Goal: Find specific page/section: Locate a particular part of the current website

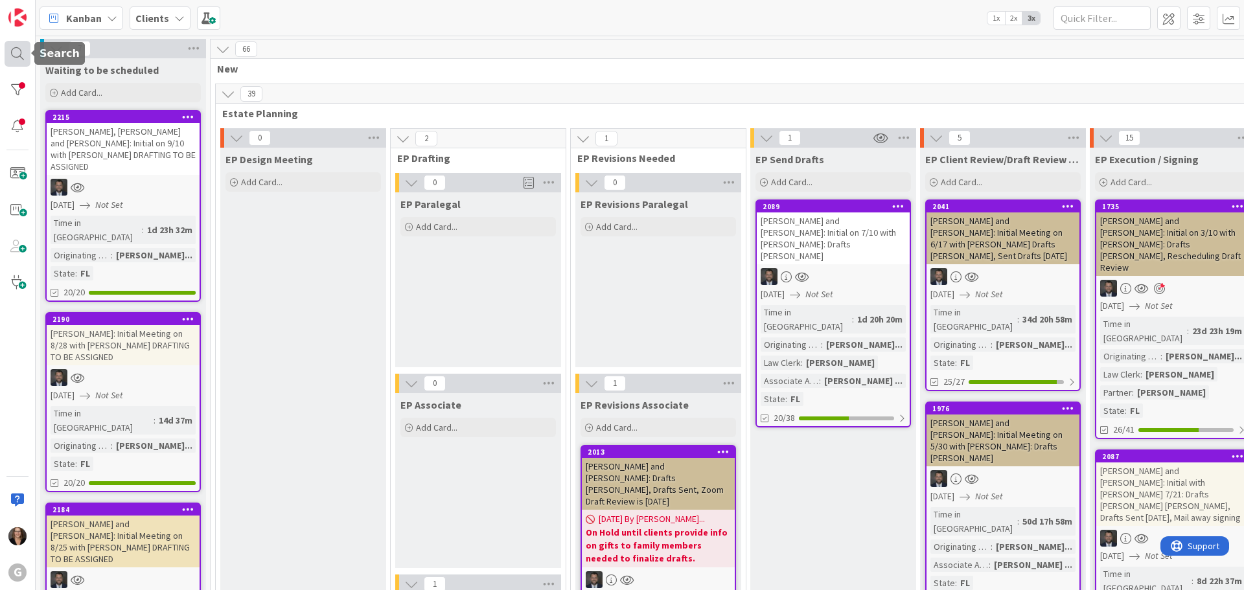
click at [17, 54] on div at bounding box center [18, 54] width 26 height 26
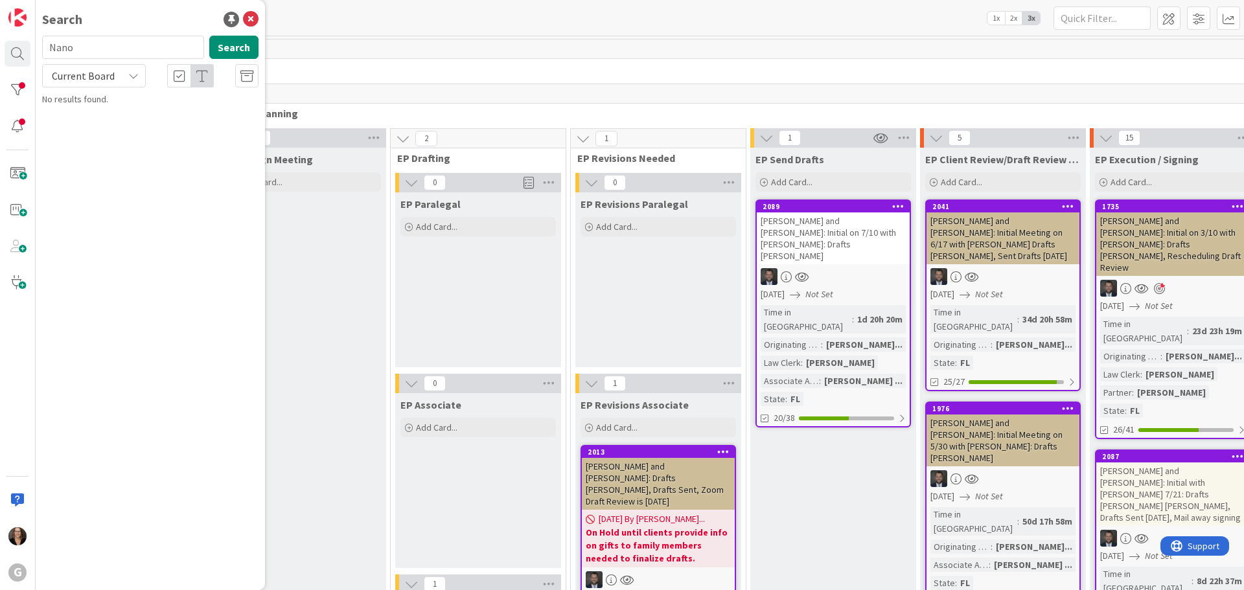
type input "Nano"
click at [119, 120] on p "[PERSON_NAME] , [PERSON_NAME] and [PERSON_NAME]: Initial on 9/10 with [PERSON_N…" at bounding box center [159, 128] width 198 height 41
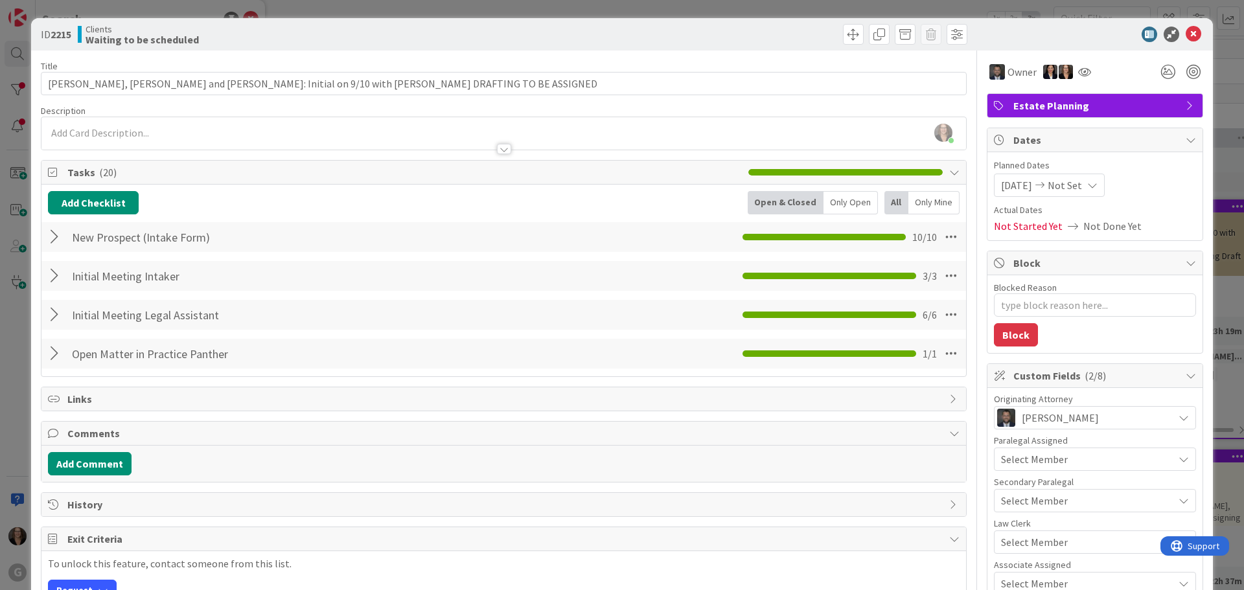
type textarea "x"
click at [1186, 31] on icon at bounding box center [1194, 35] width 16 height 16
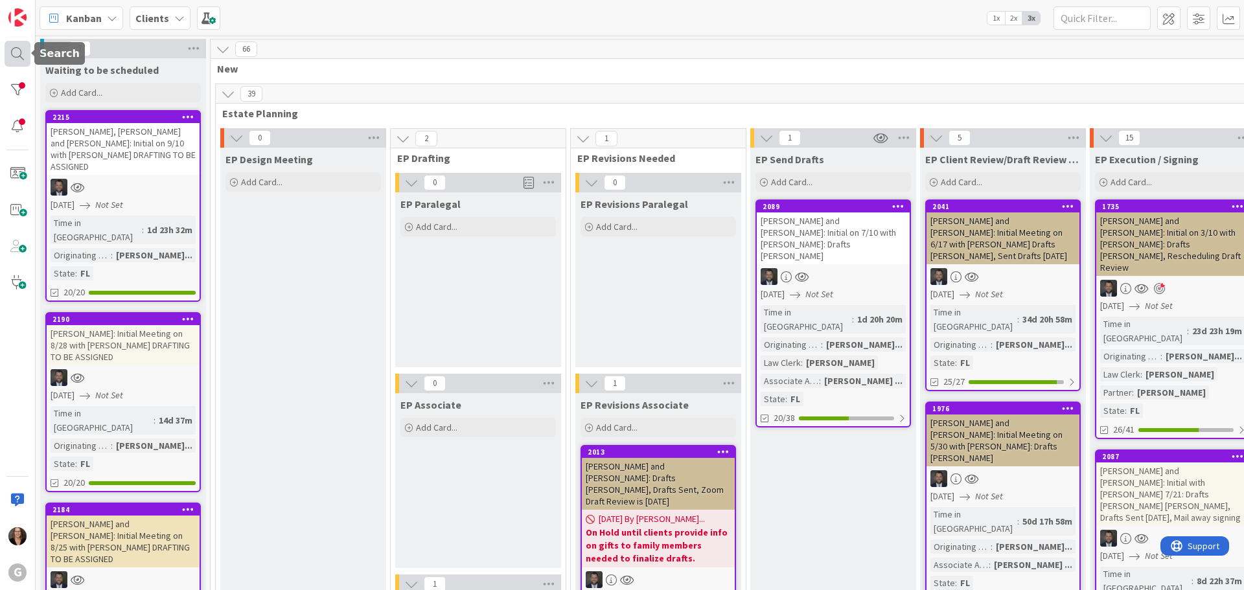
click at [12, 52] on div at bounding box center [18, 54] width 26 height 26
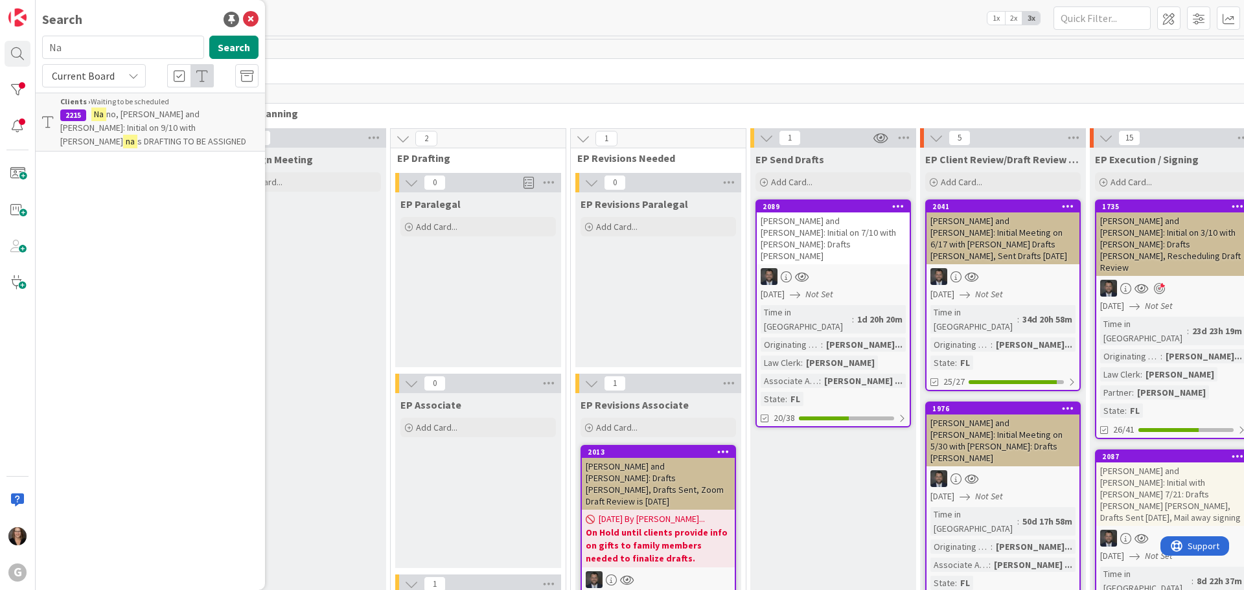
type input "N"
type input "B"
type input "chensoff"
click at [121, 117] on mark "Chensoff" at bounding box center [111, 115] width 40 height 14
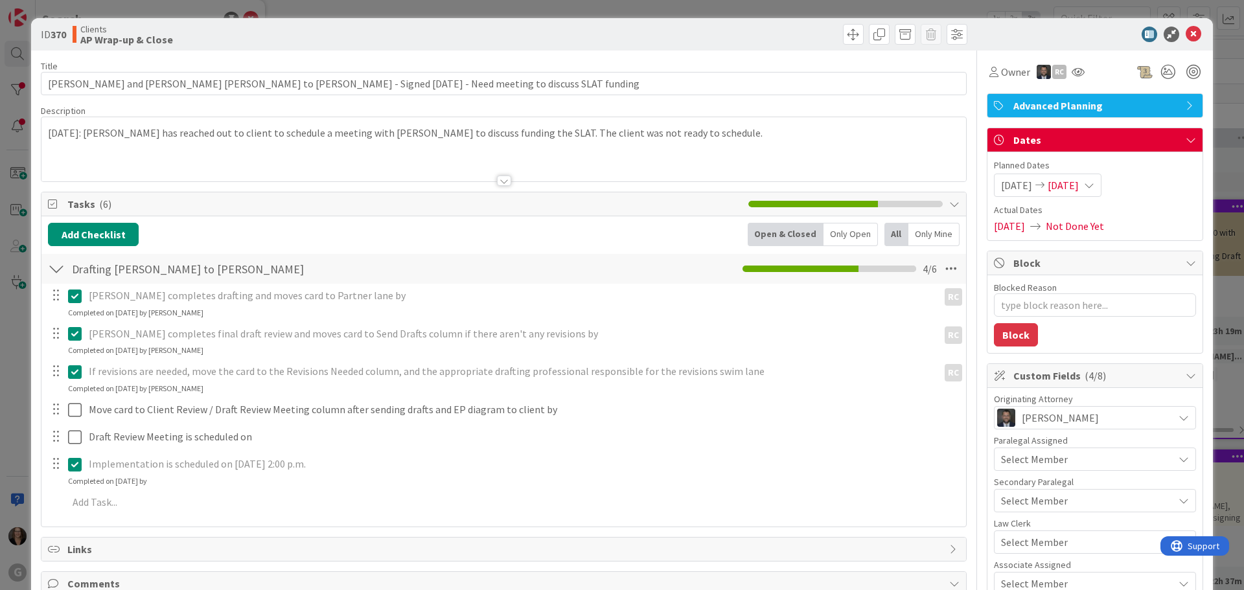
type textarea "x"
drag, startPoint x: 1187, startPoint y: 32, endPoint x: 1114, endPoint y: 30, distance: 72.6
click at [1186, 32] on icon at bounding box center [1194, 35] width 16 height 16
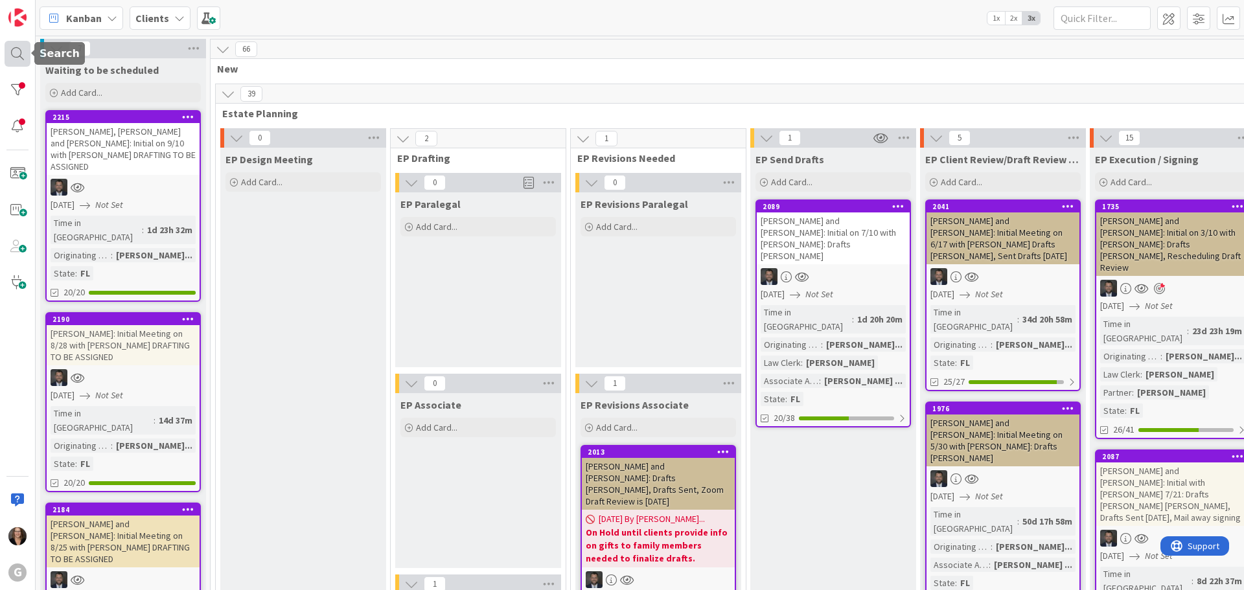
click at [19, 50] on div at bounding box center [18, 54] width 26 height 26
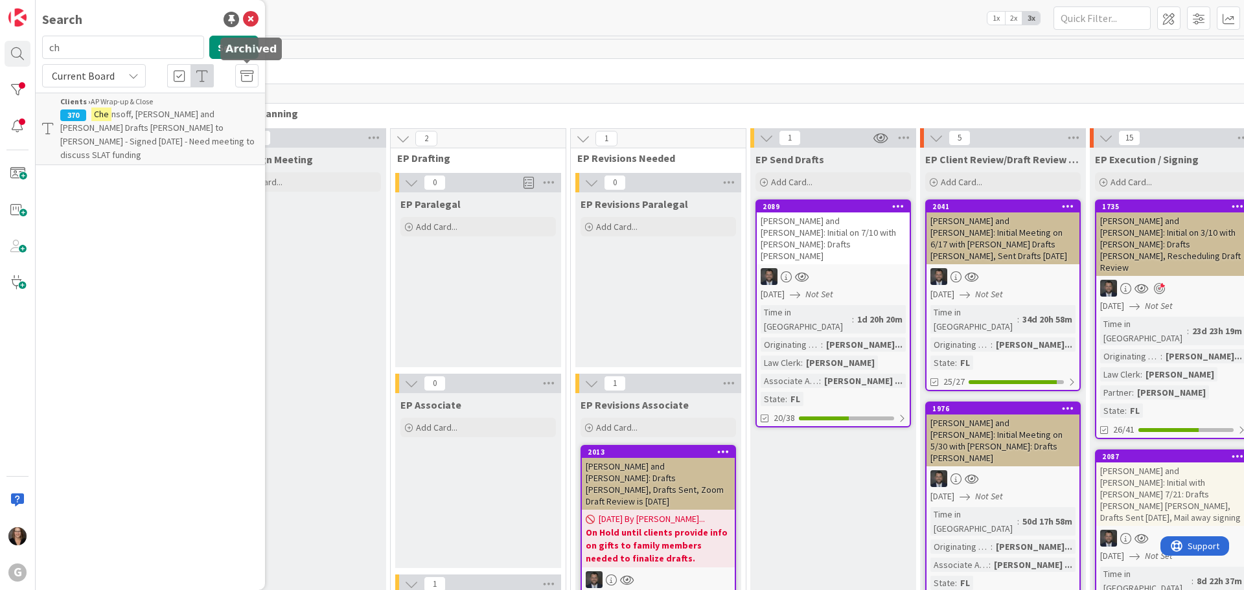
type input "c"
type input "[PERSON_NAME]"
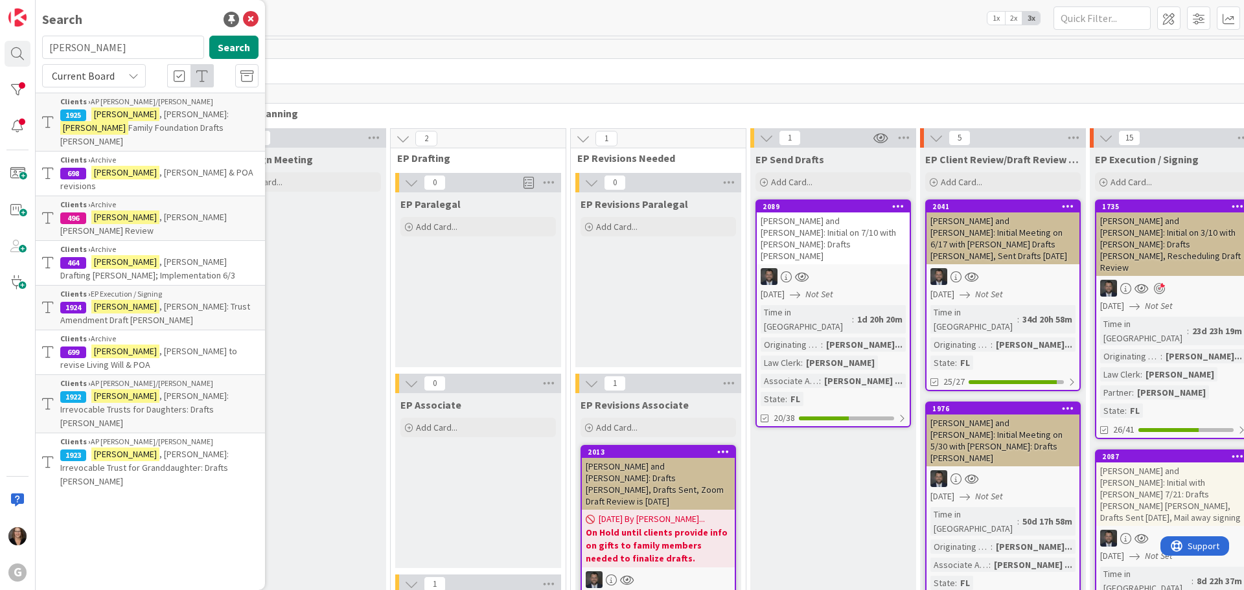
click at [224, 124] on p "[PERSON_NAME]: [PERSON_NAME] Family Foundation Drafts [PERSON_NAME]" at bounding box center [159, 128] width 198 height 41
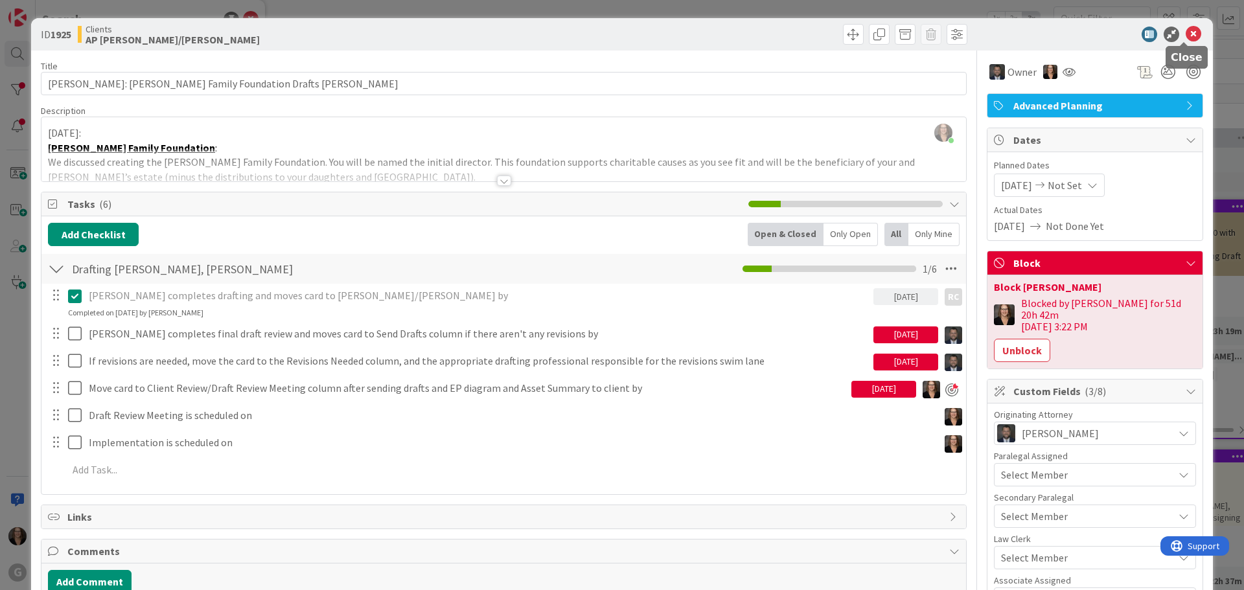
click at [1186, 30] on icon at bounding box center [1194, 35] width 16 height 16
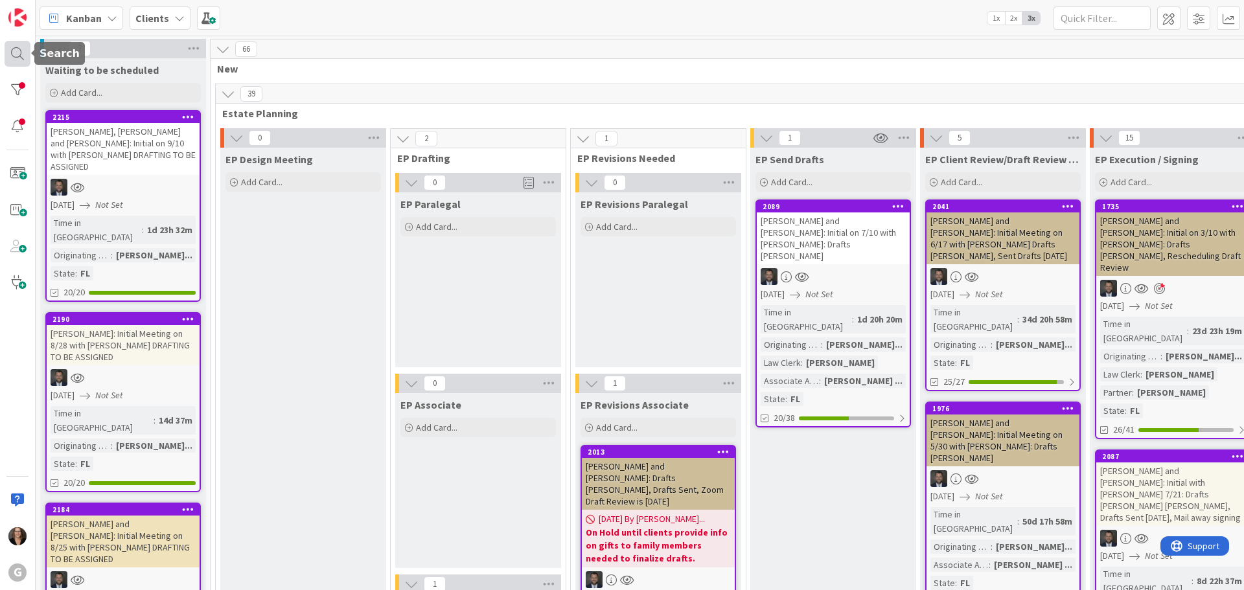
click at [19, 52] on div at bounding box center [18, 54] width 26 height 26
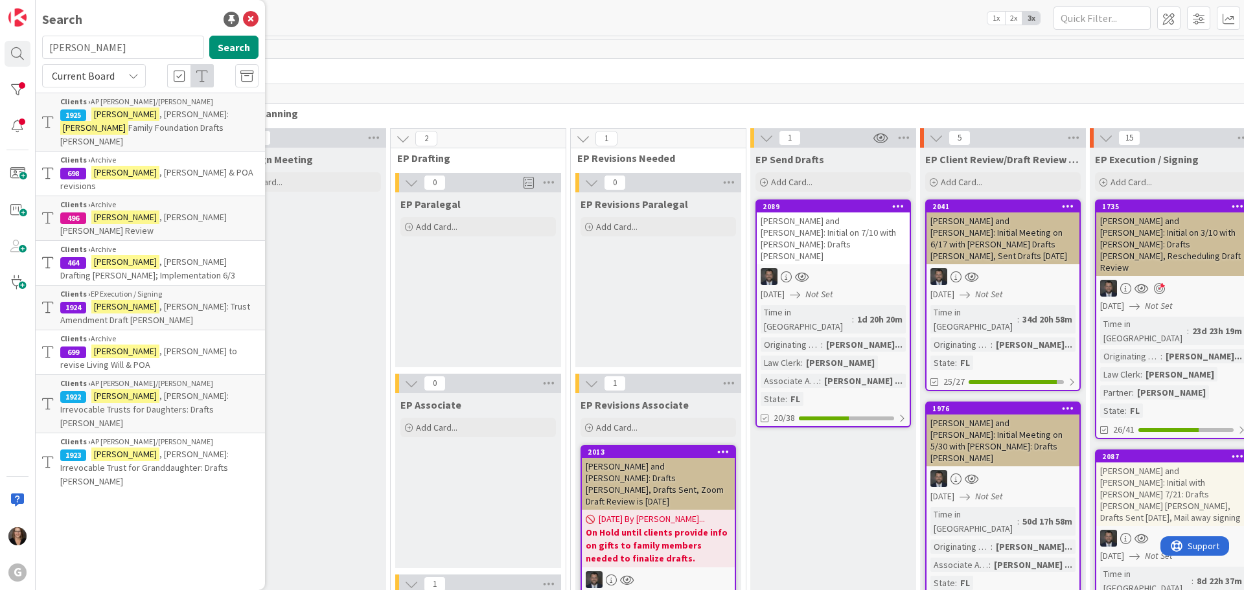
click at [145, 301] on span ", [PERSON_NAME]: Trust Amendment Draft [PERSON_NAME]" at bounding box center [155, 313] width 190 height 25
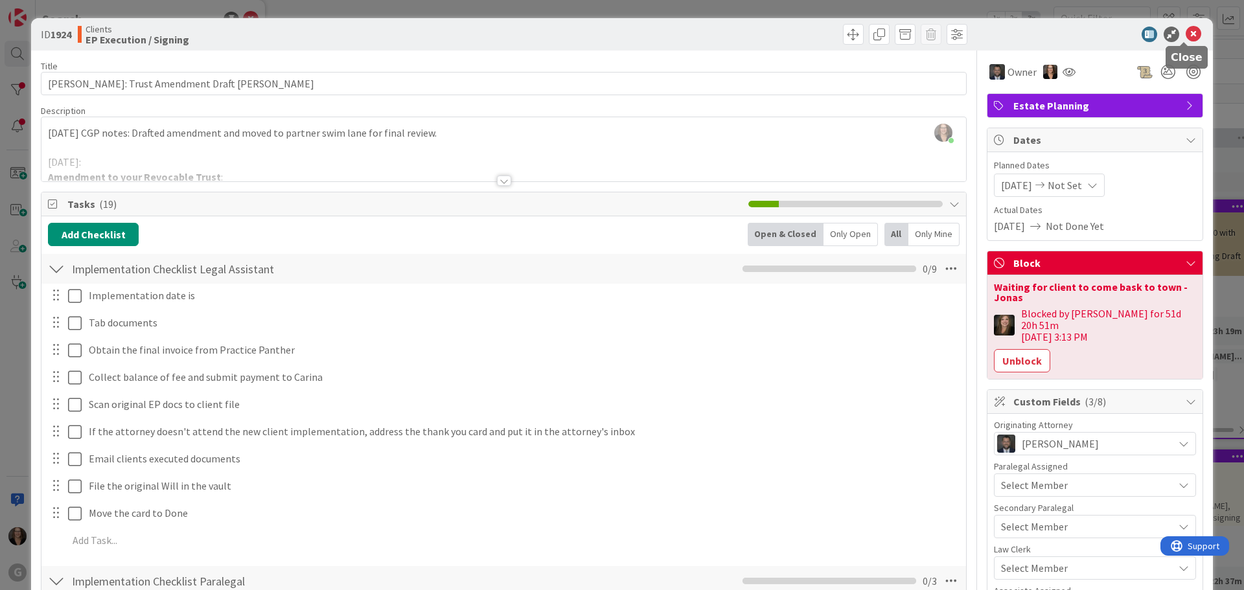
drag, startPoint x: 1186, startPoint y: 33, endPoint x: 1155, endPoint y: 43, distance: 33.2
click at [1186, 34] on icon at bounding box center [1194, 35] width 16 height 16
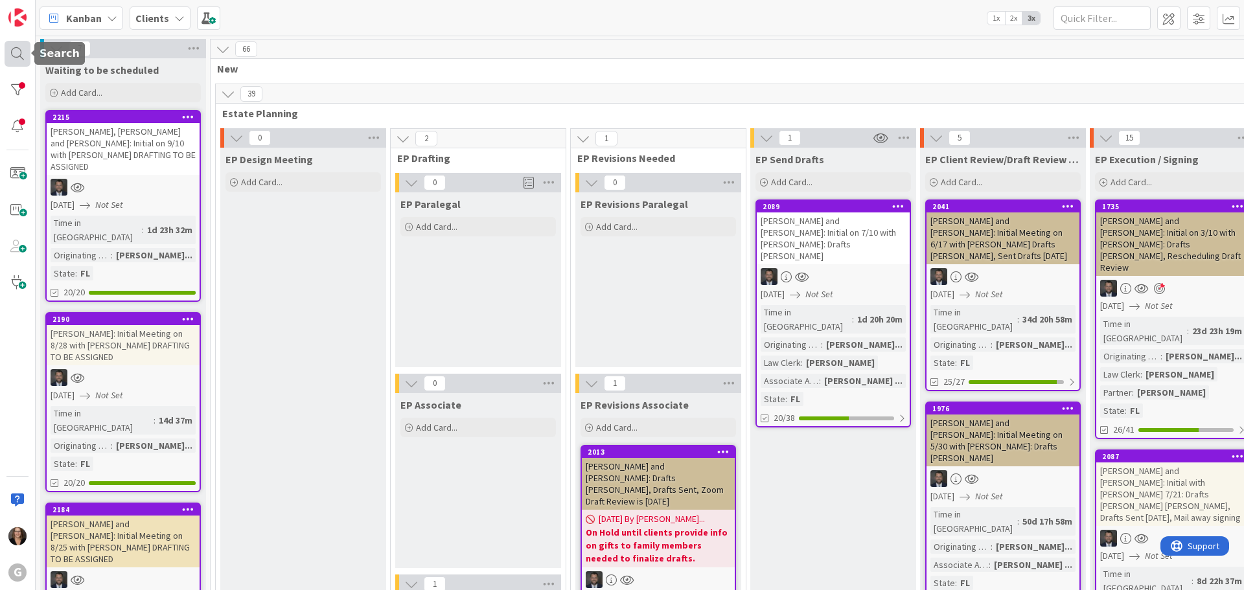
click at [17, 52] on div at bounding box center [18, 54] width 26 height 26
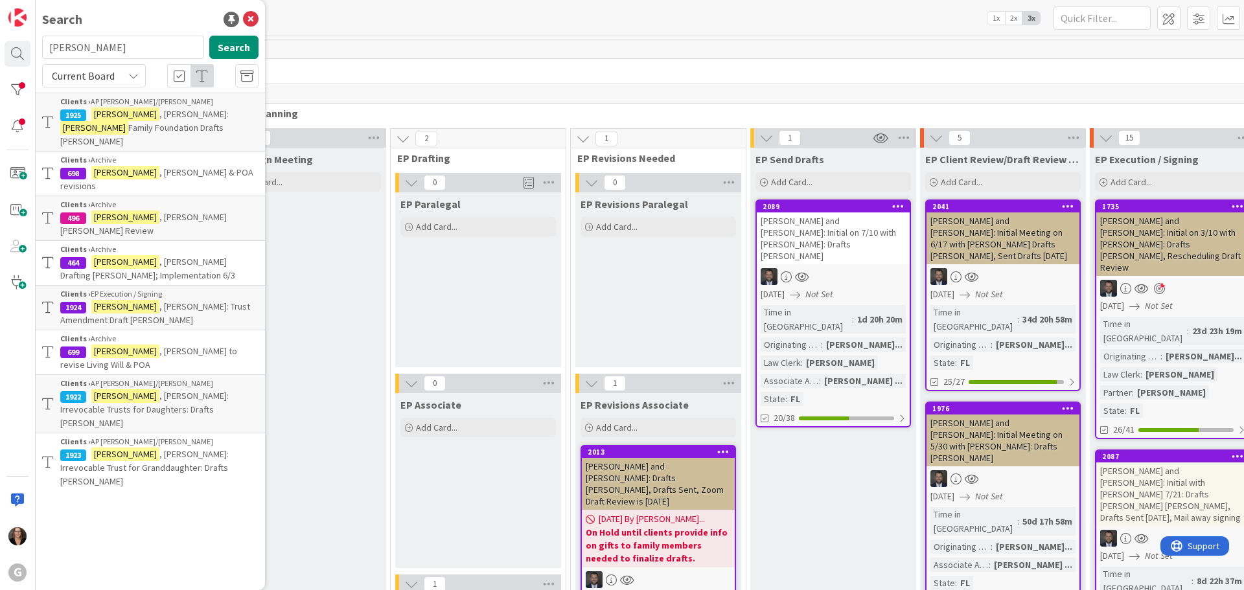
click at [155, 389] on p "[PERSON_NAME]: Irrevocable Trusts for Daughters: Drafts [PERSON_NAME]" at bounding box center [159, 409] width 198 height 41
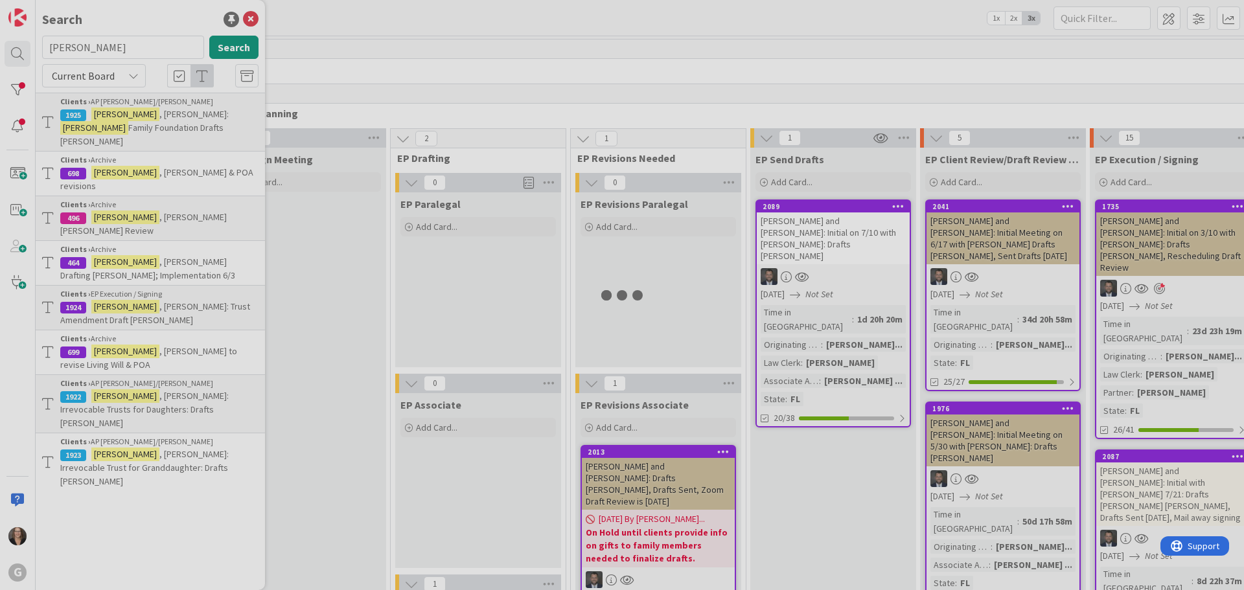
click at [155, 375] on div at bounding box center [622, 295] width 1244 height 590
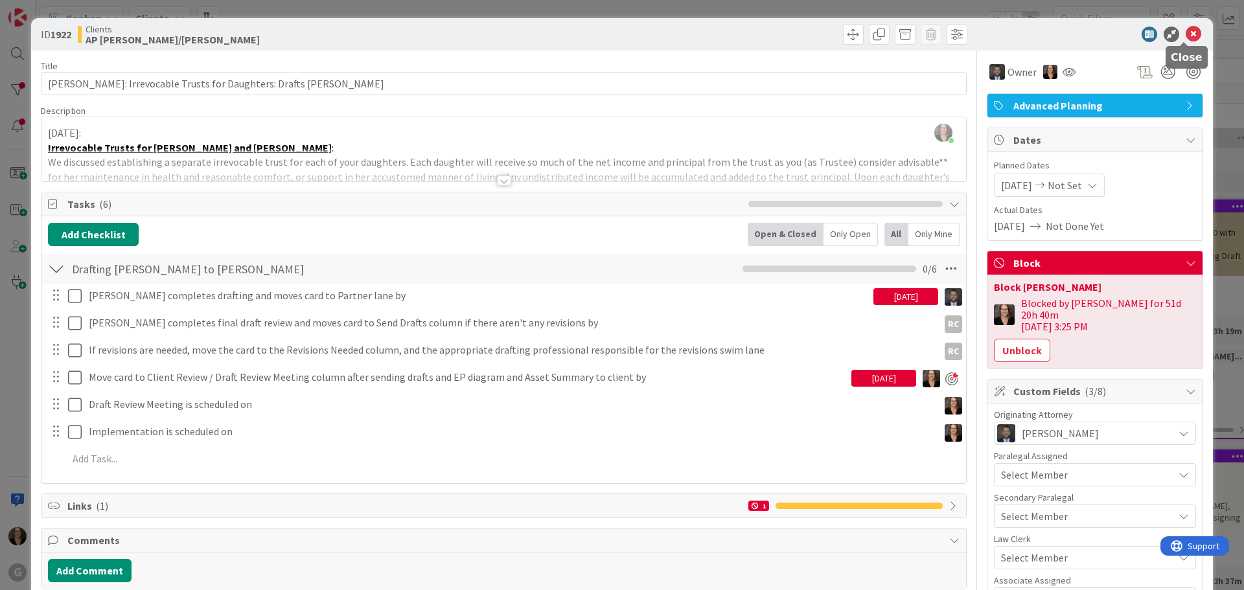
click at [1186, 34] on icon at bounding box center [1194, 35] width 16 height 16
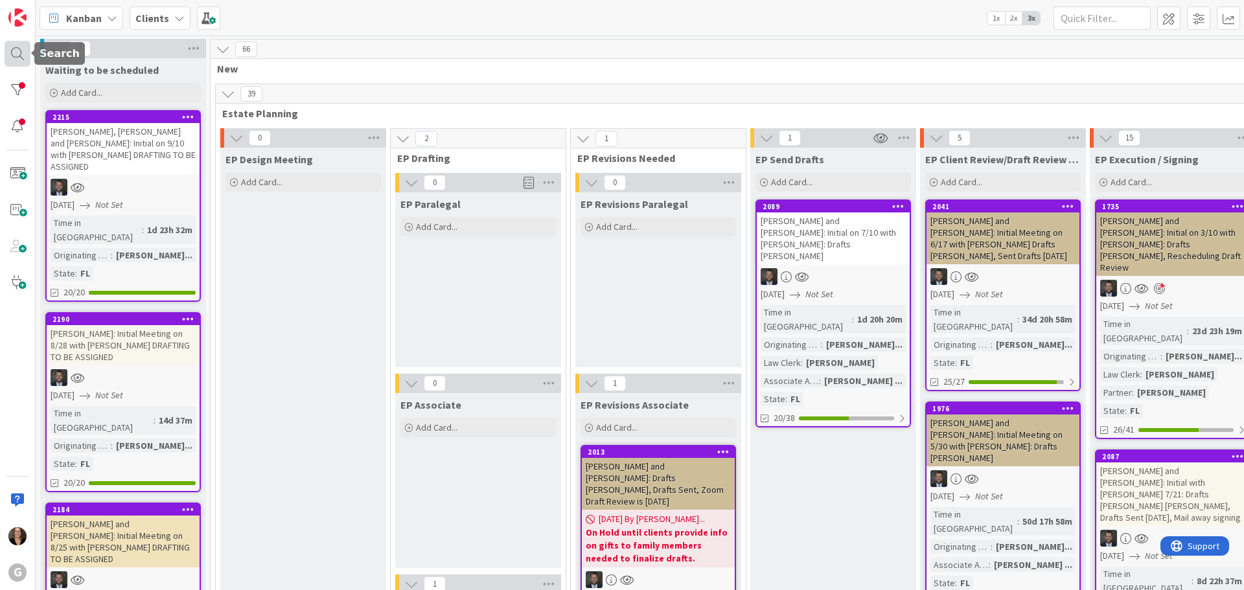
click at [17, 54] on div at bounding box center [18, 54] width 26 height 26
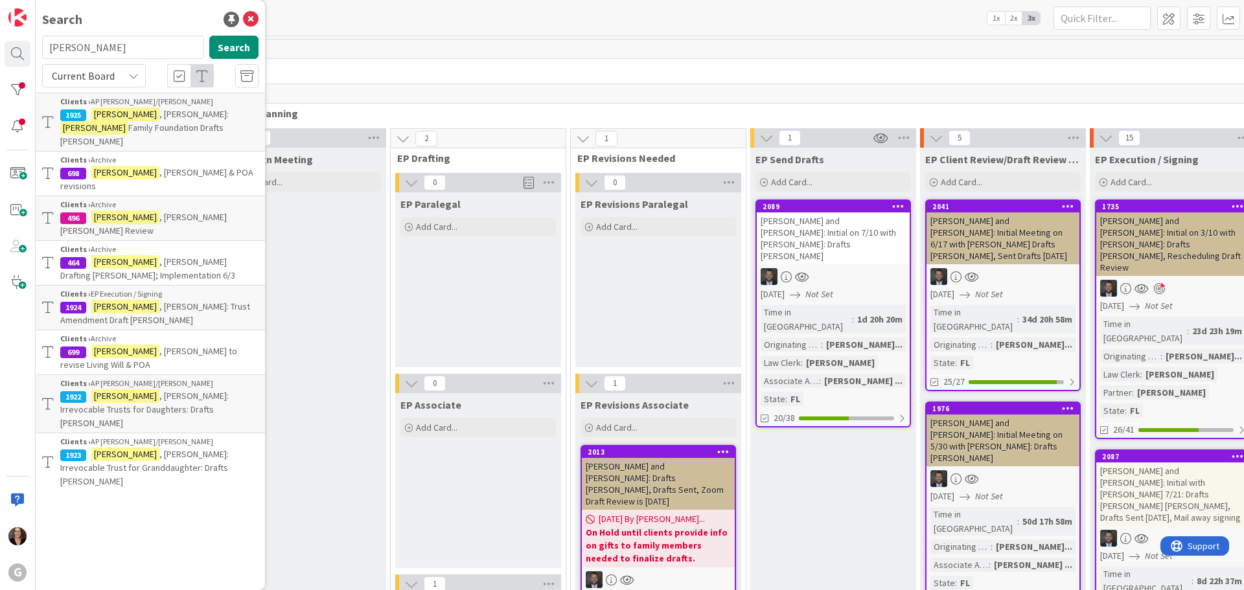
click at [145, 448] on span ", [PERSON_NAME]: Irrevocable Trust for Granddaughter: Drafts [PERSON_NAME]" at bounding box center [144, 467] width 168 height 39
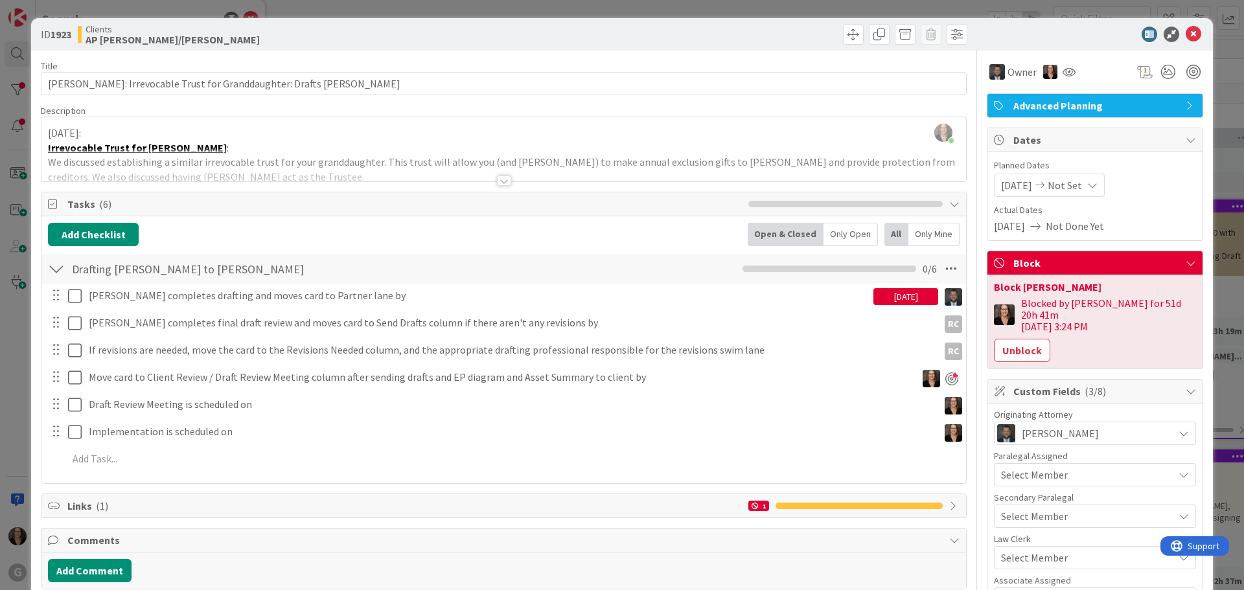
click at [145, 417] on div "[PERSON_NAME] completes drafting and moves card to Partner lane by [DATE] Updat…" at bounding box center [504, 380] width 912 height 192
click at [1186, 34] on icon at bounding box center [1194, 35] width 16 height 16
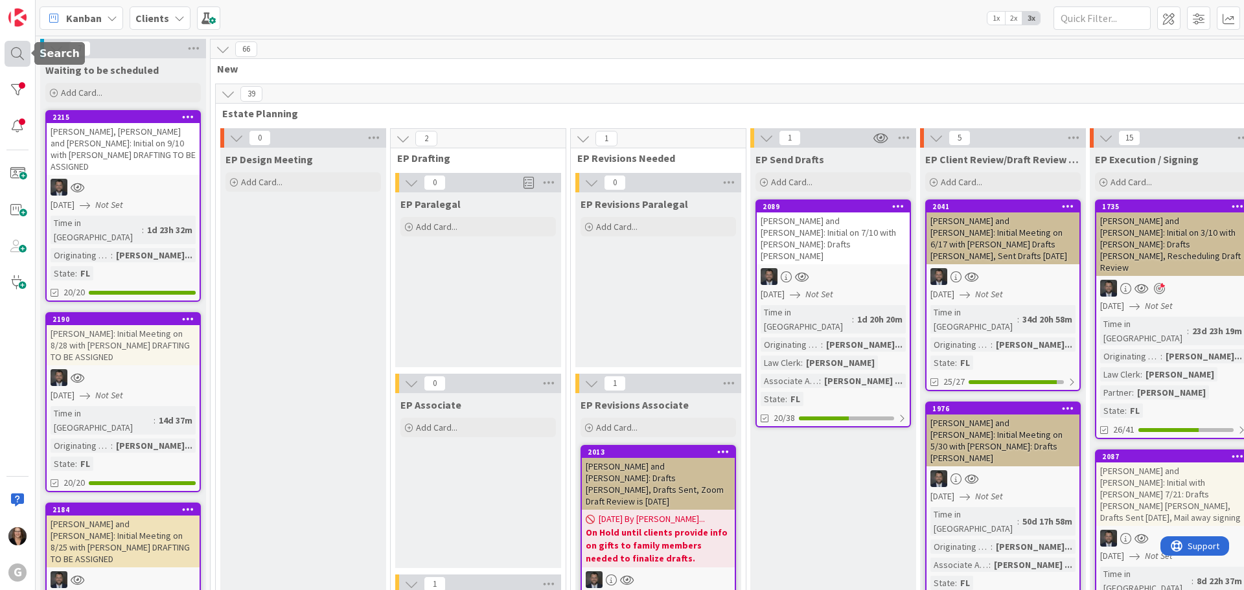
click at [19, 54] on div at bounding box center [18, 54] width 26 height 26
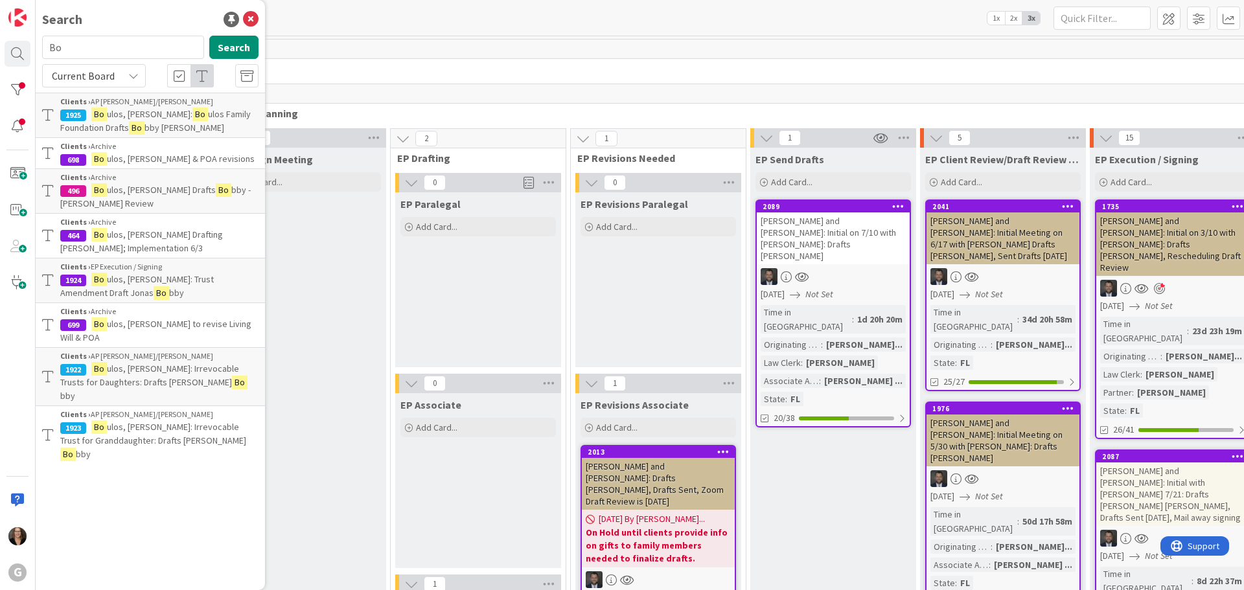
type input "B"
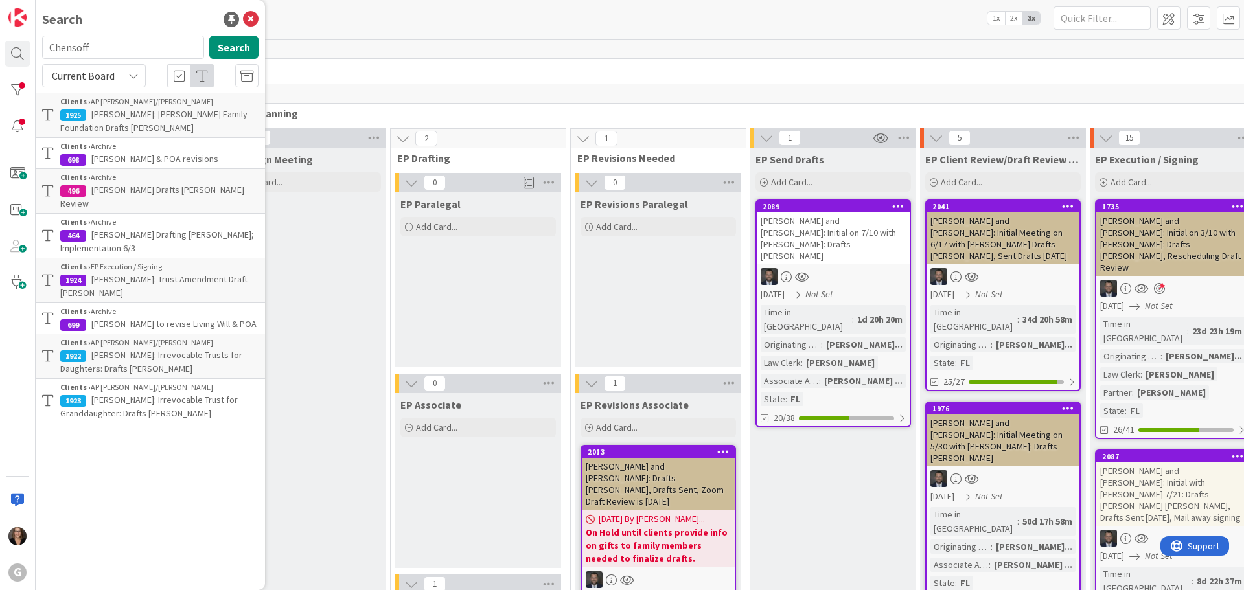
type input "Chensoff"
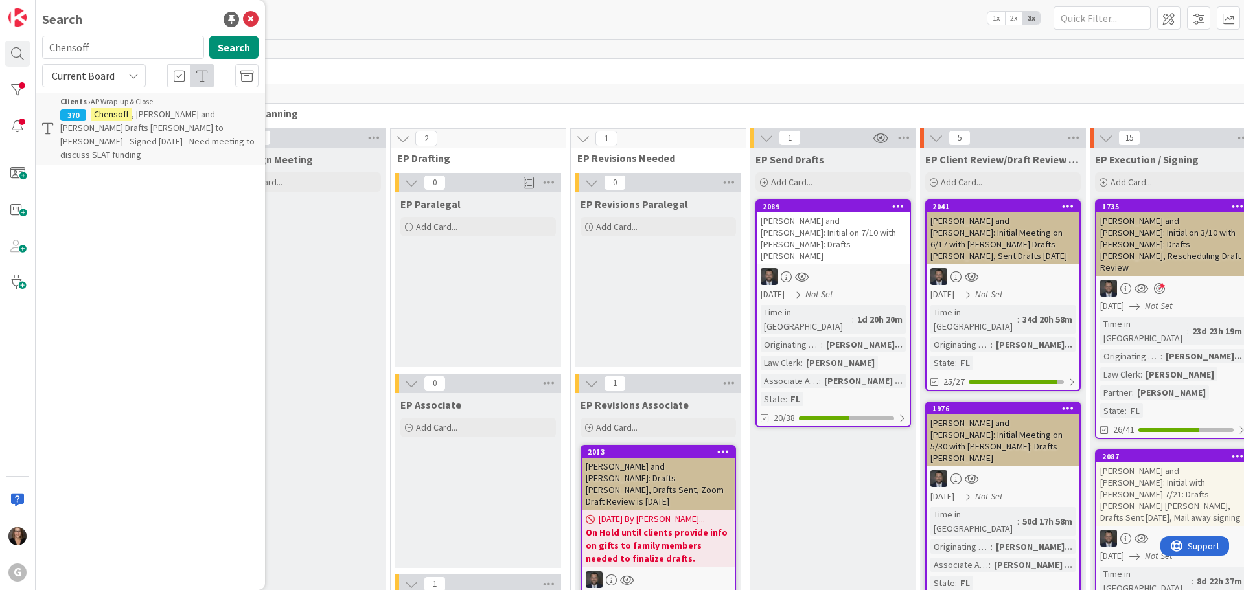
click at [207, 122] on span ", [PERSON_NAME] and [PERSON_NAME] Drafts [PERSON_NAME] to [PERSON_NAME] - Signe…" at bounding box center [157, 134] width 194 height 52
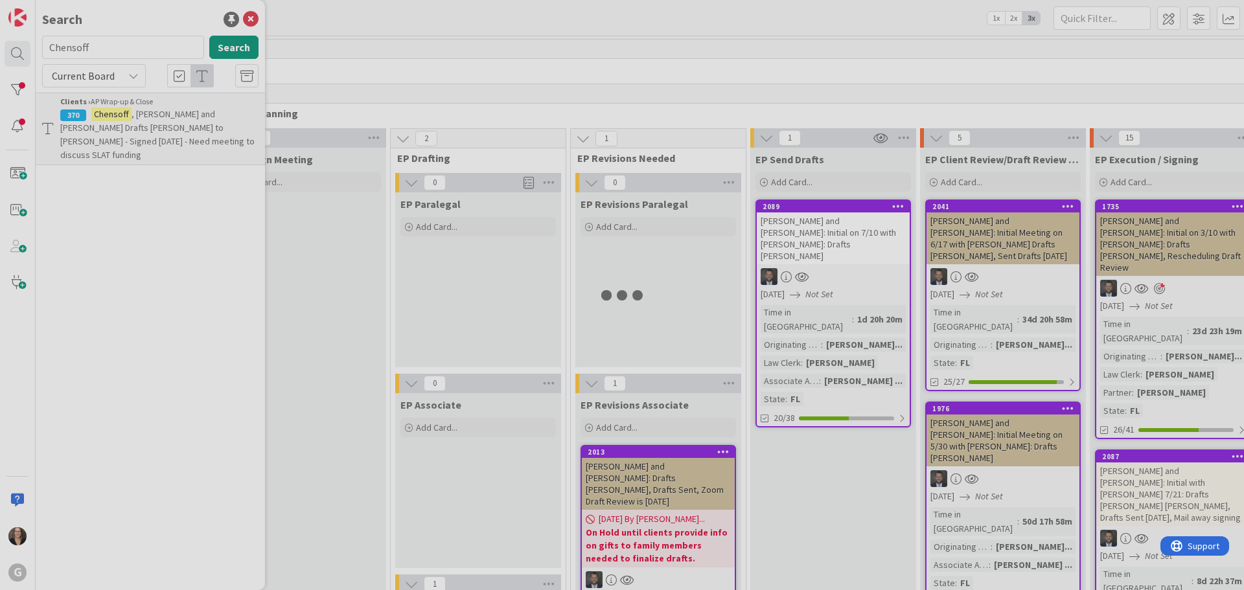
click at [207, 122] on div at bounding box center [622, 295] width 1244 height 590
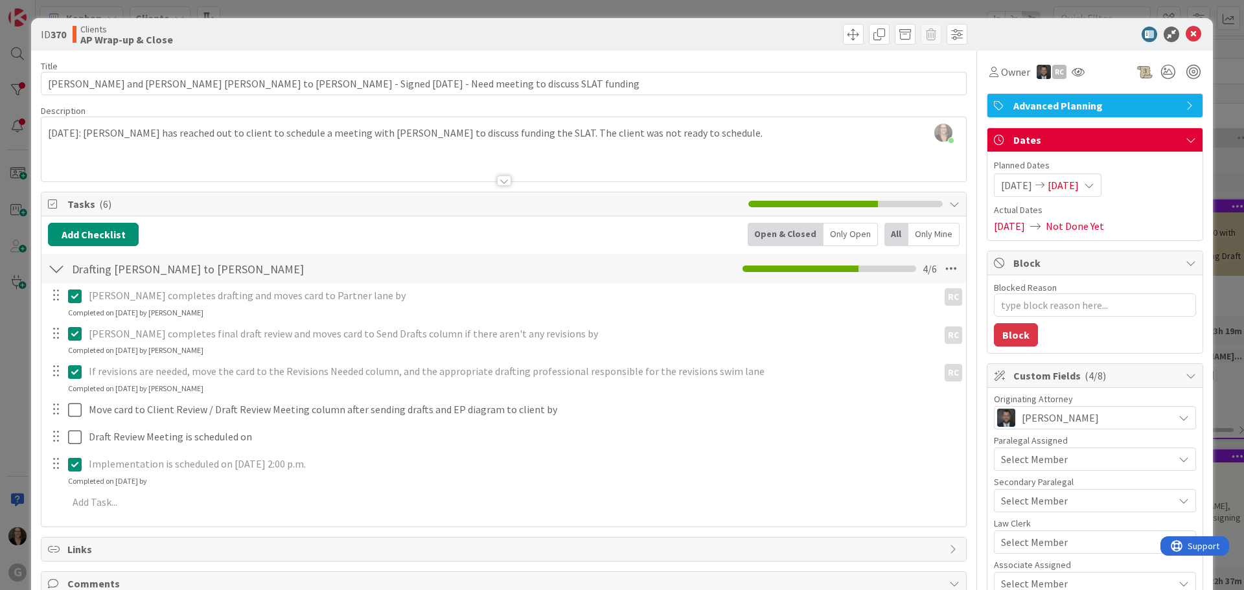
type textarea "x"
